Goal: Navigation & Orientation: Find specific page/section

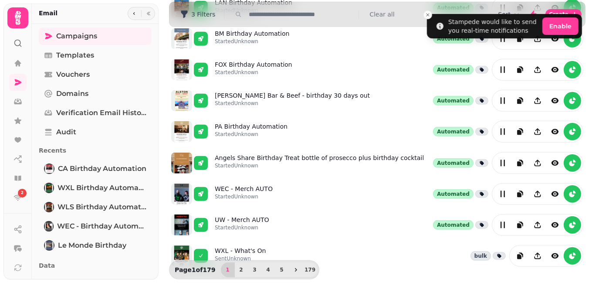
scroll to position [246, 0]
click at [238, 270] on span "2" at bounding box center [241, 269] width 7 height 5
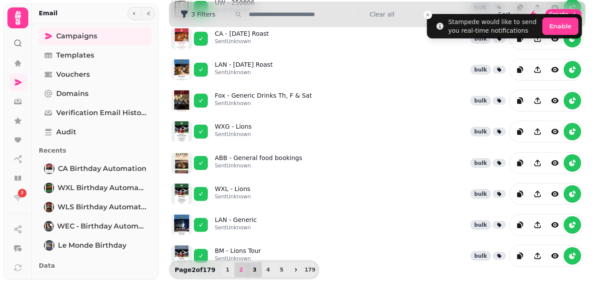
click at [252, 269] on span "3" at bounding box center [255, 269] width 7 height 5
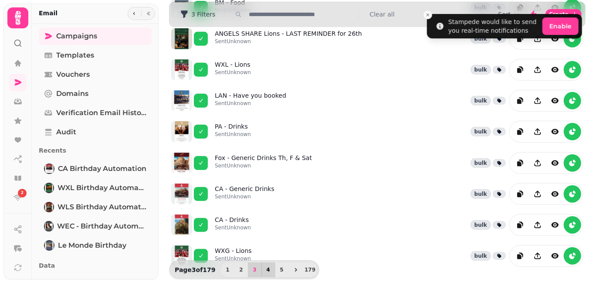
click at [265, 270] on span "4" at bounding box center [268, 269] width 7 height 5
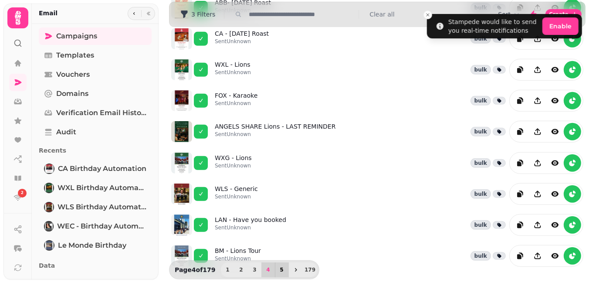
click at [279, 270] on span "5" at bounding box center [282, 269] width 7 height 5
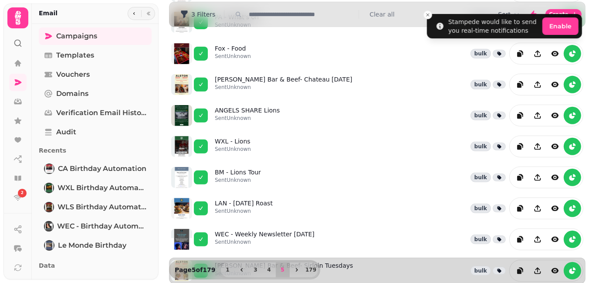
scroll to position [126, 0]
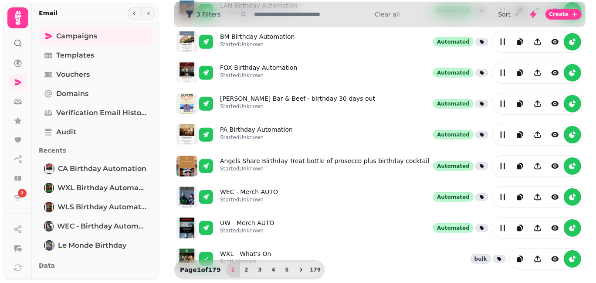
scroll to position [246, 0]
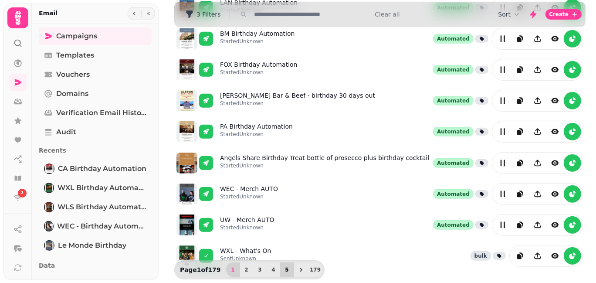
click at [286, 269] on button "5" at bounding box center [287, 269] width 14 height 15
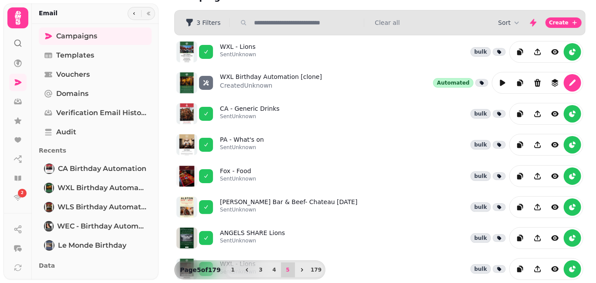
scroll to position [16, 0]
